Goal: Task Accomplishment & Management: Manage account settings

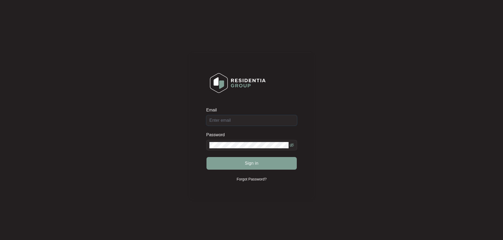
click at [222, 122] on input "Email" at bounding box center [251, 120] width 91 height 11
type input "[EMAIL_ADDRESS][DOMAIN_NAME]"
click at [230, 166] on button "Sign in" at bounding box center [251, 163] width 90 height 13
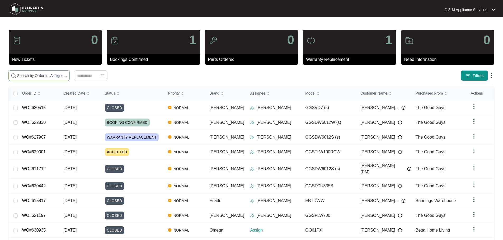
click at [67, 75] on input "text" at bounding box center [42, 76] width 50 height 6
paste input "629001"
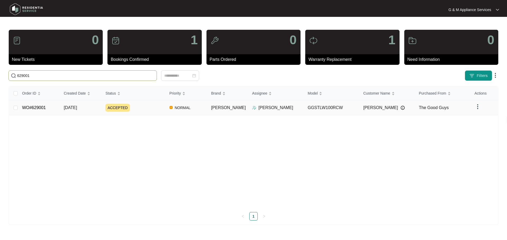
type input "629001"
click at [77, 107] on span "[DATE]" at bounding box center [70, 108] width 13 height 4
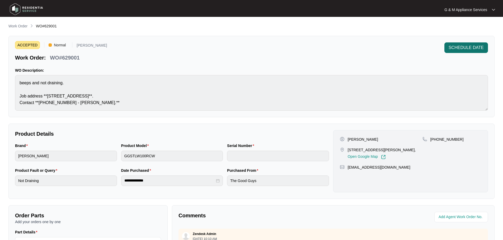
click at [471, 47] on span "SCHEDULE DATE" at bounding box center [465, 48] width 35 height 6
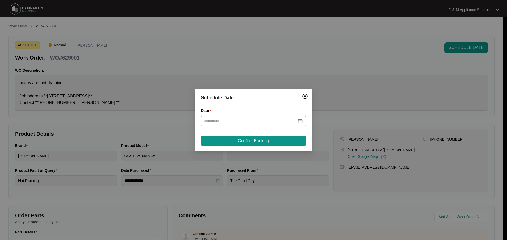
click at [301, 121] on div at bounding box center [253, 121] width 99 height 6
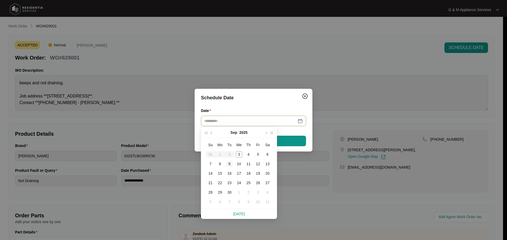
click at [230, 165] on div "9" at bounding box center [229, 164] width 6 height 6
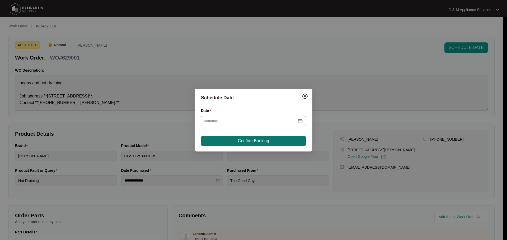
type input "**********"
click at [261, 143] on span "Confirm Booking" at bounding box center [253, 141] width 31 height 6
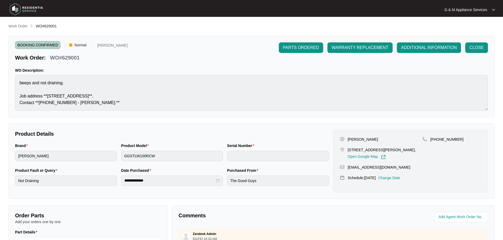
drag, startPoint x: 29, startPoint y: 7, endPoint x: 60, endPoint y: 27, distance: 36.7
click at [30, 7] on img at bounding box center [26, 9] width 37 height 16
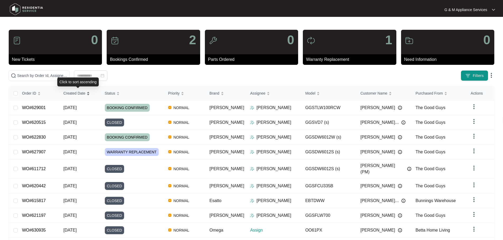
click at [73, 93] on span "Created Date" at bounding box center [74, 94] width 22 height 6
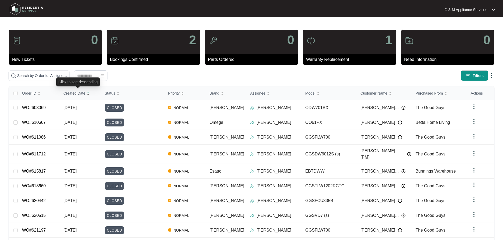
click at [73, 93] on span "Created Date" at bounding box center [74, 94] width 22 height 6
